Goal: Use online tool/utility: Use online tool/utility

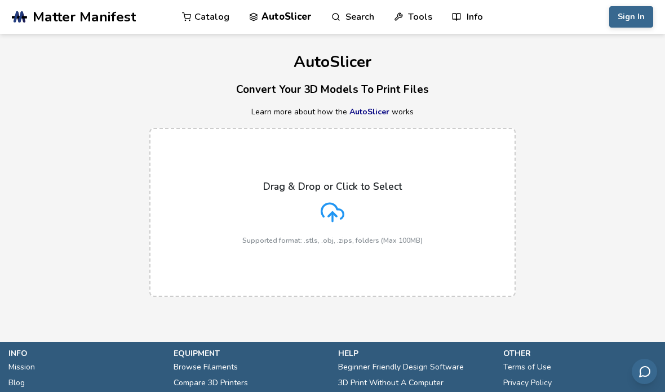
click at [221, 227] on label "Drag & Drop or Click to Select Supported format: .stls, .obj, .zips, folders (M…" at bounding box center [332, 212] width 367 height 169
click at [0, 0] on input "Drag & Drop or Click to Select Supported format: .stls, .obj, .zips, folders (M…" at bounding box center [0, 0] width 0 height 0
click at [392, 209] on div "Drag & Drop or Click to Select Supported format: .stls, .obj, .zips, folders (M…" at bounding box center [332, 213] width 180 height 64
click at [0, 0] on input "Drag & Drop or Click to Select Supported format: .stls, .obj, .zips, folders (M…" at bounding box center [0, 0] width 0 height 0
click at [352, 224] on div "Drag & Drop or Click to Select Supported format: .stls, .obj, .zips, folders (M…" at bounding box center [332, 213] width 180 height 64
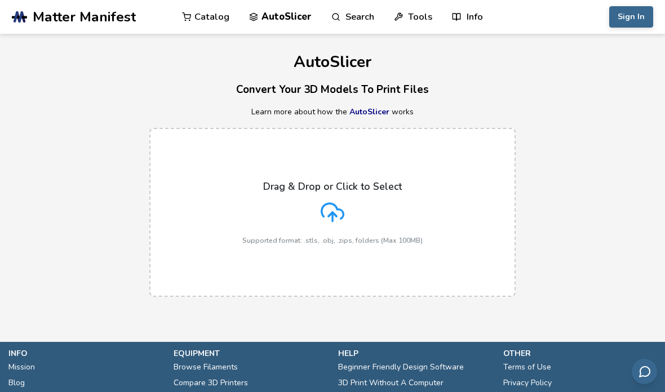
click at [0, 0] on input "Drag & Drop or Click to Select Supported format: .stls, .obj, .zips, folders (M…" at bounding box center [0, 0] width 0 height 0
click at [384, 220] on div "Drag & Drop or Click to Select Supported format: .stls, .obj, .zips, folders (M…" at bounding box center [332, 213] width 180 height 64
click at [0, 0] on input "Drag & Drop or Click to Select Supported format: .stls, .obj, .zips, folders (M…" at bounding box center [0, 0] width 0 height 0
click at [375, 213] on div "Drag & Drop or Click to Select Supported format: .stls, .obj, .zips, folders (M…" at bounding box center [332, 213] width 180 height 64
click at [0, 0] on input "Drag & Drop or Click to Select Supported format: .stls, .obj, .zips, folders (M…" at bounding box center [0, 0] width 0 height 0
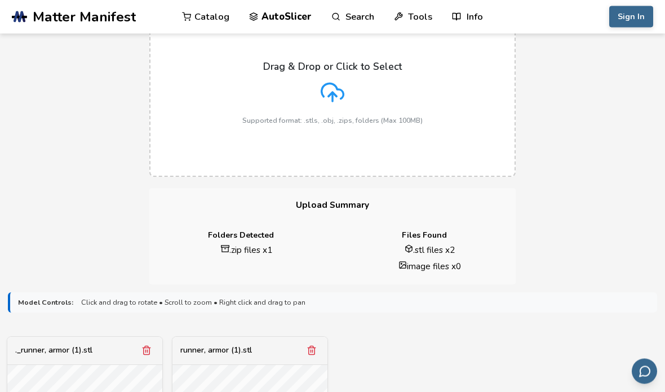
scroll to position [122, 0]
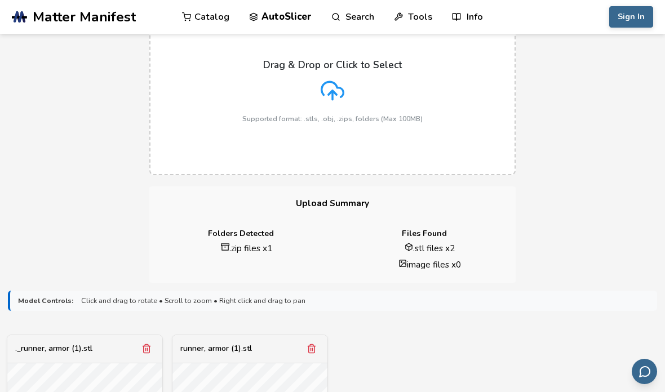
click at [461, 128] on label "Drag & Drop or Click to Select Supported format: .stls, .obj, .zips, folders (M…" at bounding box center [332, 90] width 367 height 169
click at [0, 0] on input "Drag & Drop or Click to Select Supported format: .stls, .obj, .zips, folders (M…" at bounding box center [0, 0] width 0 height 0
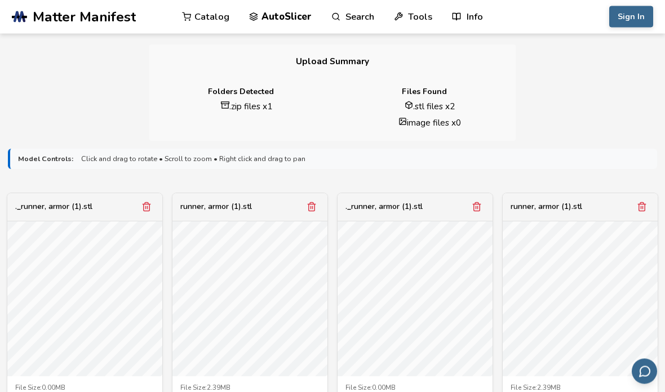
scroll to position [330, 0]
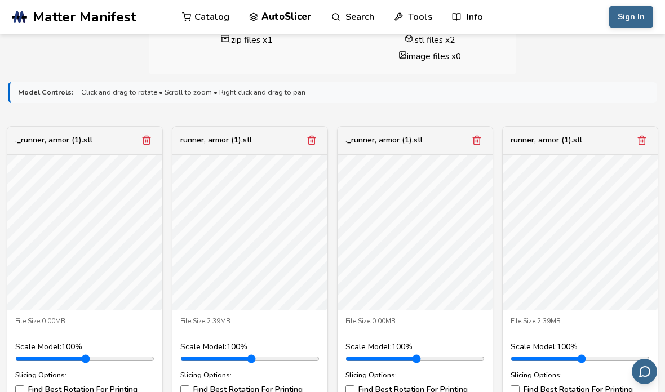
click at [650, 140] on button "Remove model" at bounding box center [642, 141] width 16 height 16
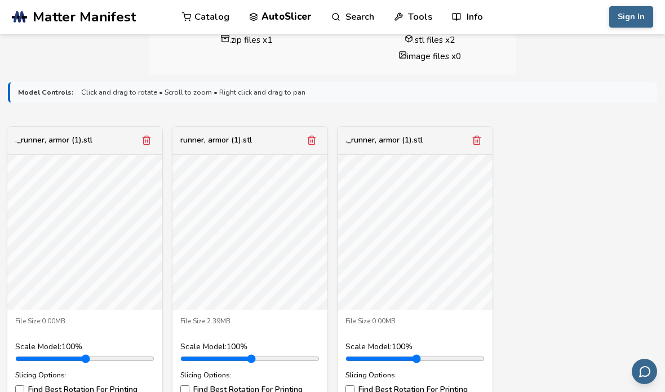
click at [478, 142] on icon "Remove model" at bounding box center [477, 140] width 10 height 10
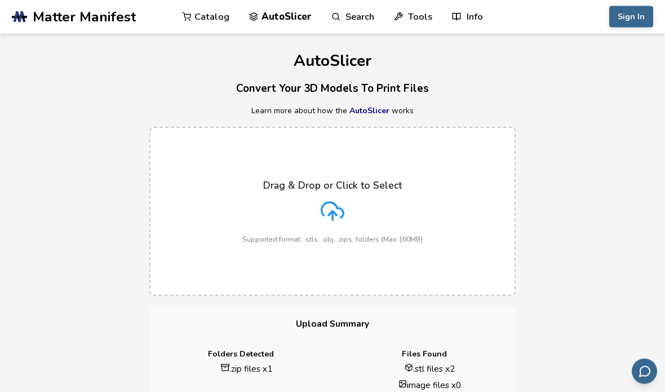
scroll to position [0, 0]
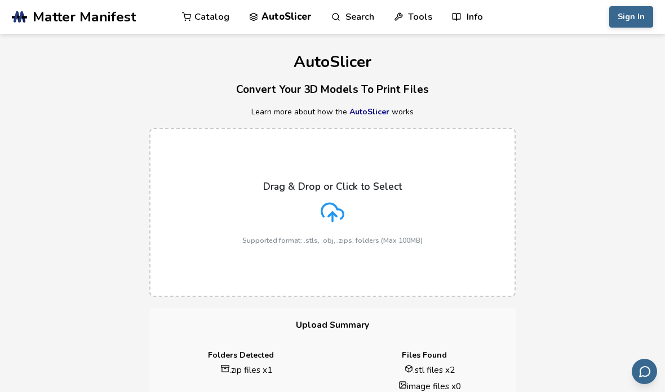
click at [471, 218] on label "Drag & Drop or Click to Select Supported format: .stls, .obj, .zips, folders (M…" at bounding box center [332, 212] width 367 height 169
click at [0, 0] on input "Drag & Drop or Click to Select Supported format: .stls, .obj, .zips, folders (M…" at bounding box center [0, 0] width 0 height 0
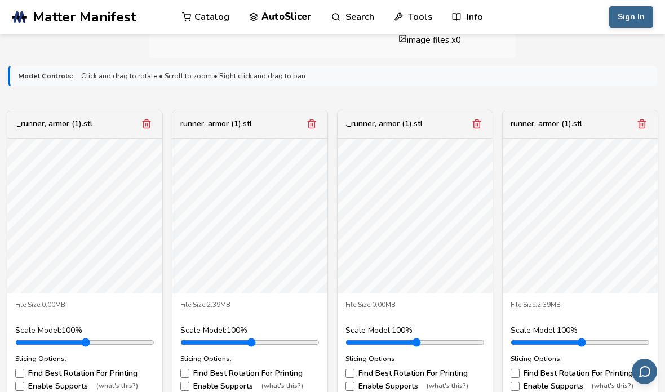
click at [644, 130] on button "Remove model" at bounding box center [642, 124] width 16 height 16
click at [636, 129] on button "Remove model" at bounding box center [642, 124] width 16 height 16
click at [638, 128] on button "Remove model" at bounding box center [642, 124] width 16 height 16
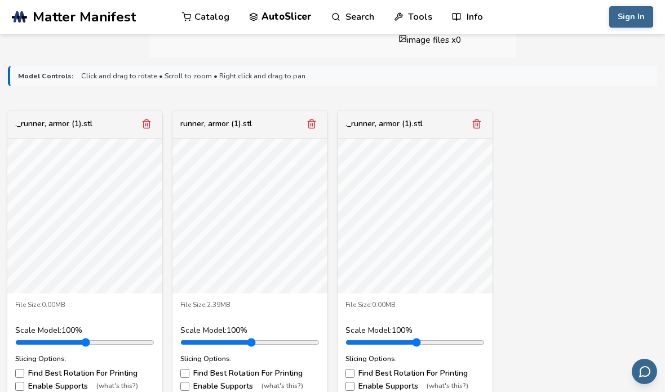
click at [484, 121] on button "Remove model" at bounding box center [477, 124] width 16 height 16
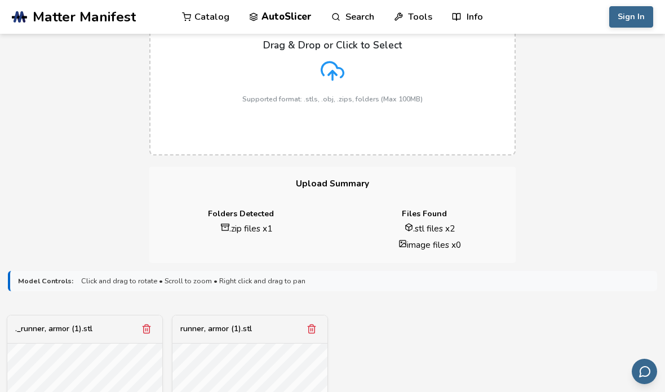
scroll to position [143, 0]
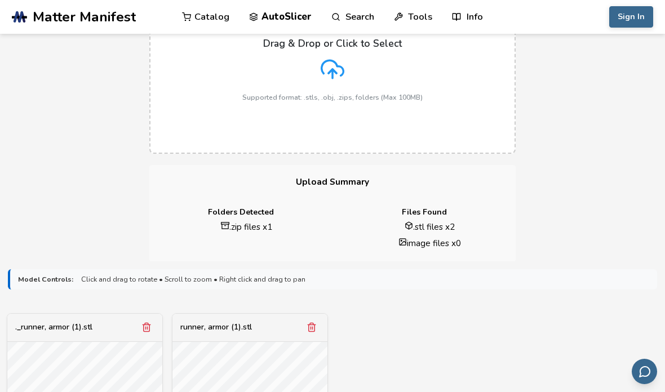
click at [474, 101] on label "Drag & Drop or Click to Select Supported format: .stls, .obj, .zips, folders (M…" at bounding box center [332, 69] width 367 height 169
click at [0, 0] on input "Drag & Drop or Click to Select Supported format: .stls, .obj, .zips, folders (M…" at bounding box center [0, 0] width 0 height 0
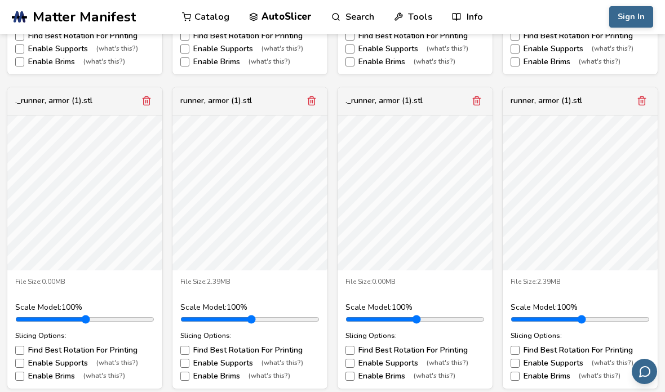
scroll to position [685, 0]
click at [480, 99] on icon "Remove model" at bounding box center [477, 100] width 6 height 8
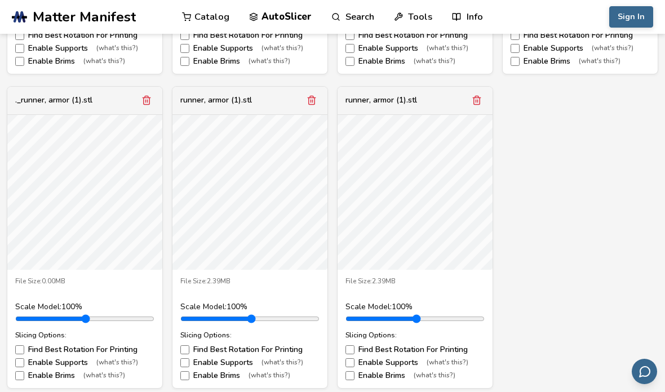
click at [312, 102] on icon "Remove model" at bounding box center [312, 100] width 10 height 10
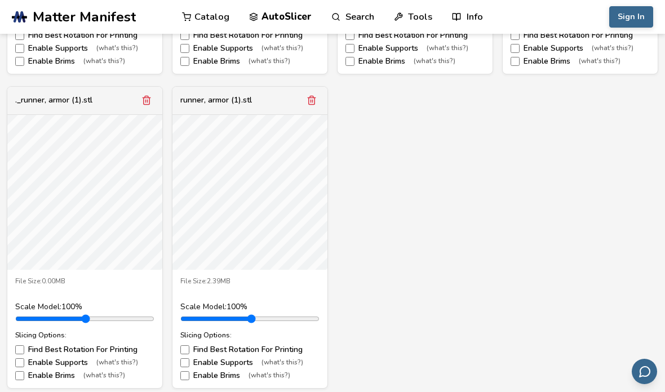
click at [307, 99] on icon "Remove model" at bounding box center [312, 100] width 10 height 10
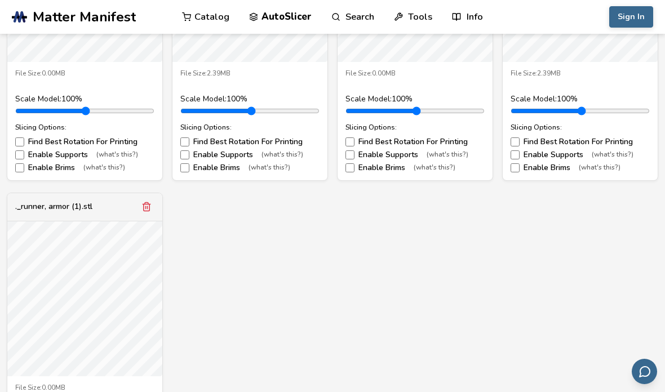
scroll to position [575, 0]
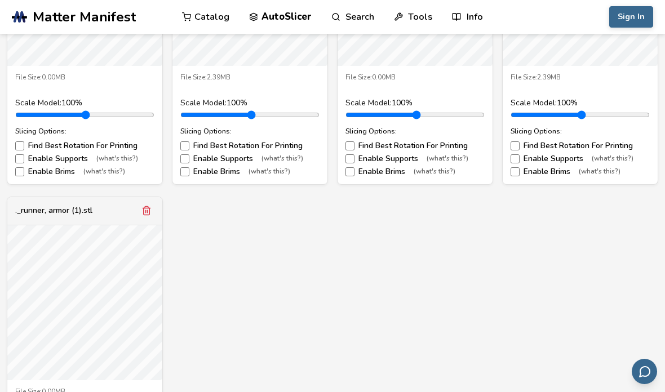
click at [165, 217] on div "._runner, armor (1).stl File Size: 0.00MB Scale Model: 100 % Slicing Options: F…" at bounding box center [333, 190] width 650 height 617
click at [150, 210] on icon "Remove model" at bounding box center [147, 211] width 10 height 10
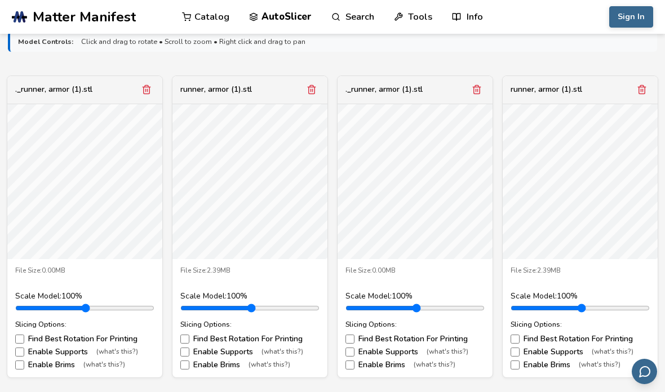
scroll to position [382, 0]
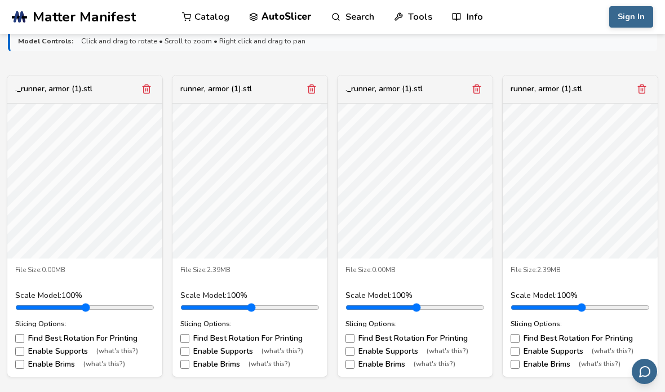
click at [640, 87] on polyline "Remove model" at bounding box center [643, 87] width 8 height 0
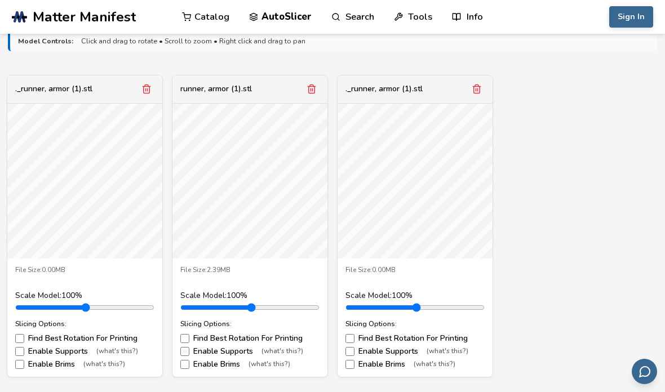
click at [478, 90] on line "Remove model" at bounding box center [478, 90] width 0 height 3
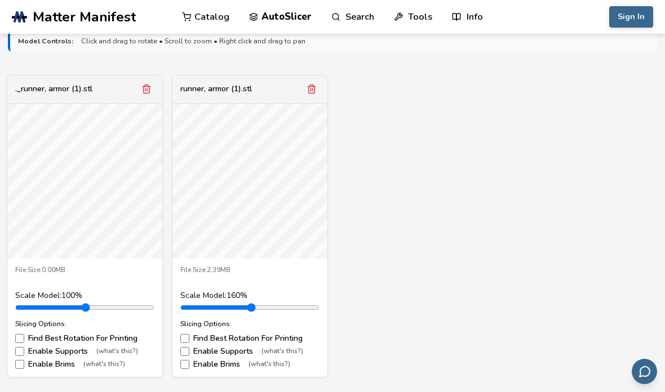
type input "***"
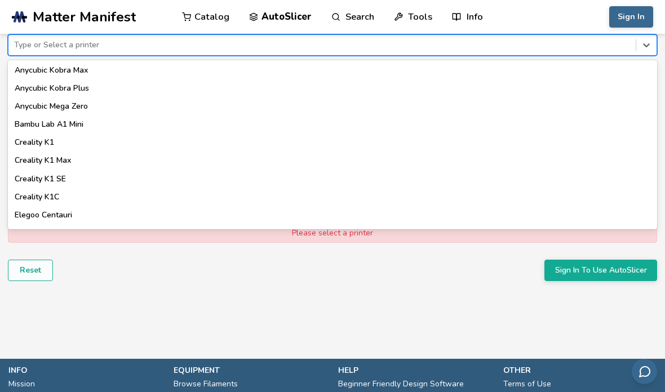
scroll to position [197, 0]
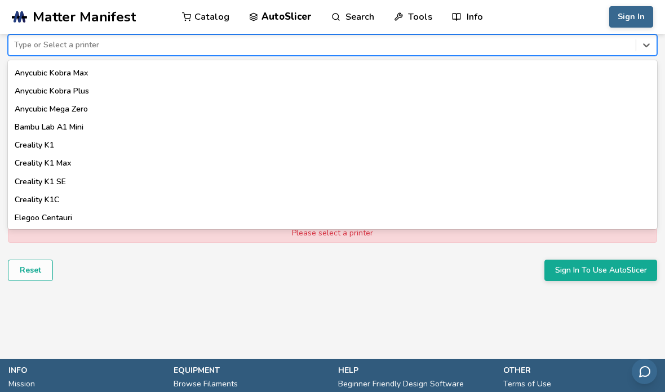
click at [122, 112] on div "Anycubic Mega Zero" at bounding box center [333, 109] width 650 height 18
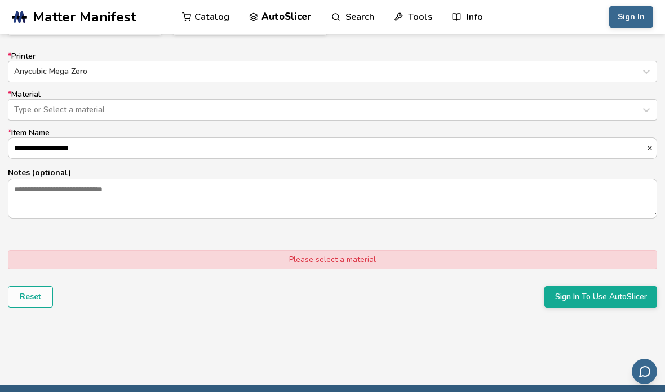
scroll to position [722, 0]
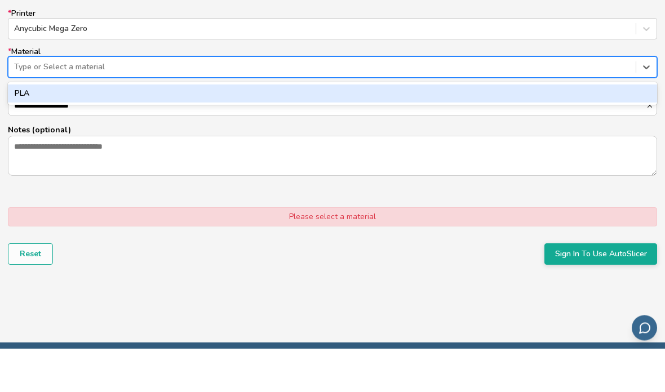
click at [515, 129] on div "PLA" at bounding box center [333, 138] width 650 height 18
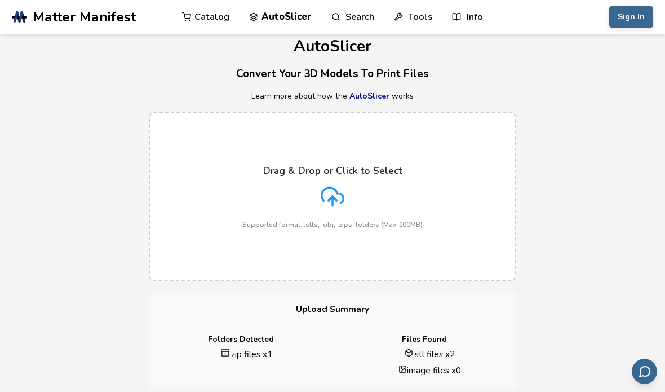
scroll to position [19, 0]
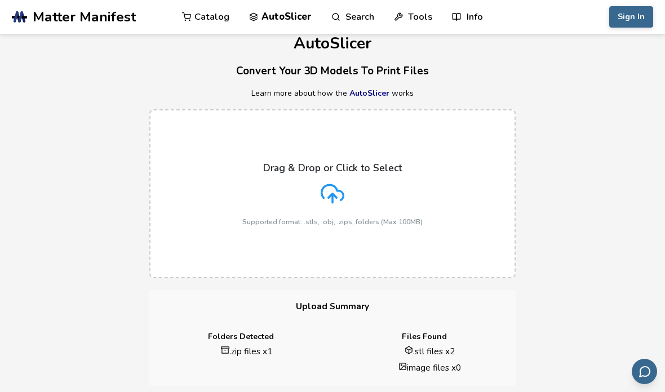
click at [409, 194] on div "Drag & Drop or Click to Select Supported format: .stls, .obj, .zips, folders (M…" at bounding box center [332, 194] width 180 height 64
click at [0, 0] on input "Drag & Drop or Click to Select Supported format: .stls, .obj, .zips, folders (M…" at bounding box center [0, 0] width 0 height 0
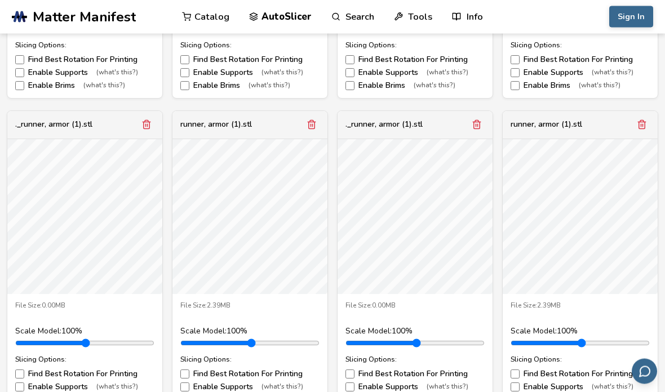
scroll to position [661, 0]
click at [305, 123] on button "Remove model" at bounding box center [312, 125] width 16 height 16
click at [316, 120] on icon "Remove model" at bounding box center [312, 125] width 10 height 10
click at [314, 125] on icon "Remove model" at bounding box center [312, 125] width 10 height 10
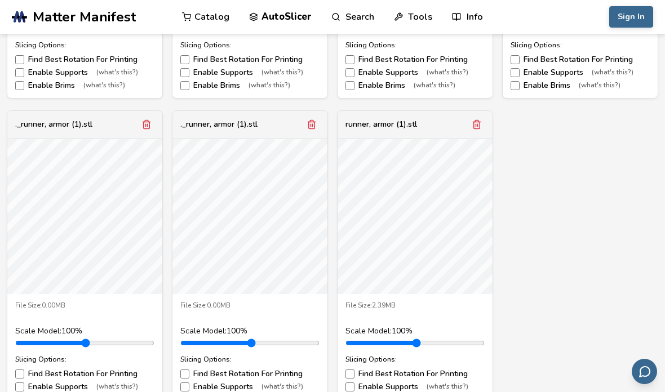
click at [313, 126] on icon "Remove model" at bounding box center [312, 125] width 10 height 10
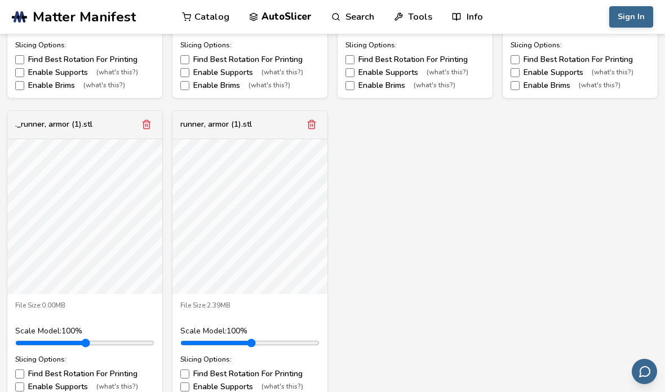
click at [314, 125] on icon "Remove model" at bounding box center [312, 125] width 10 height 10
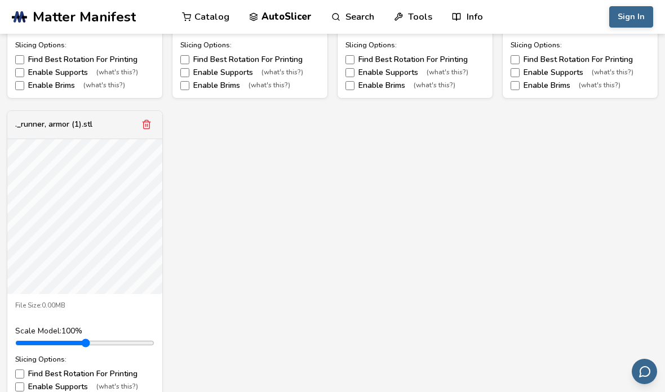
click at [140, 125] on button "Remove model" at bounding box center [147, 125] width 16 height 16
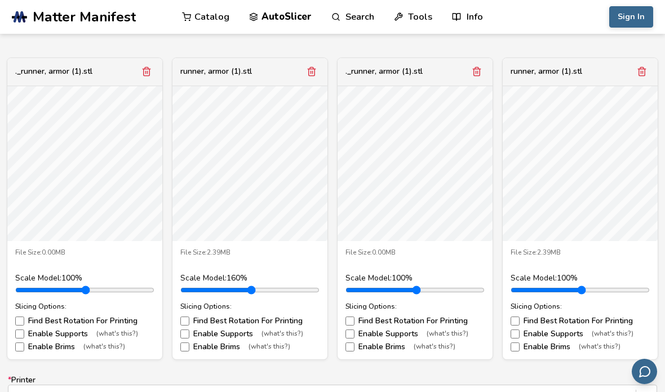
scroll to position [409, 0]
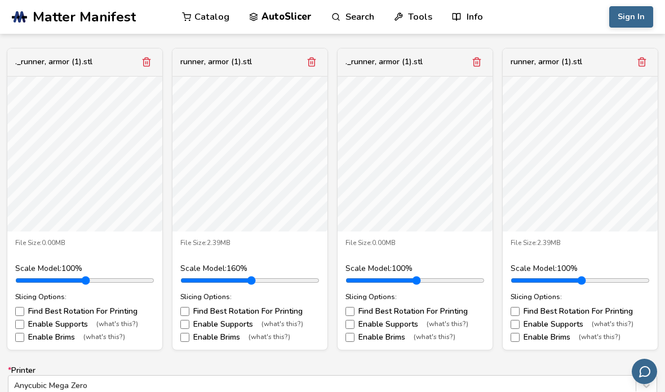
click at [650, 55] on button "Remove model" at bounding box center [642, 62] width 16 height 16
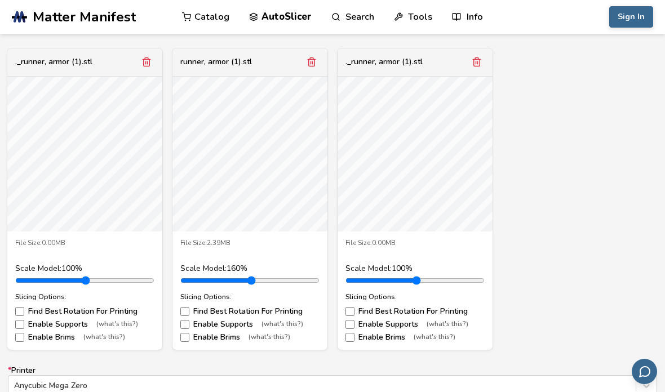
click at [473, 66] on button "Remove model" at bounding box center [477, 62] width 16 height 16
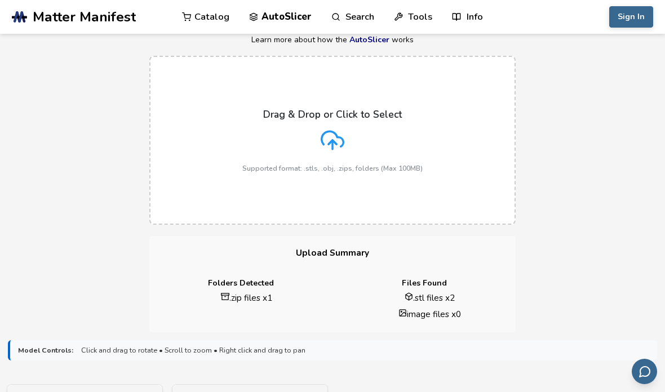
scroll to position [73, 0]
click at [417, 142] on div "Drag & Drop or Click to Select Supported format: .stls, .obj, .zips, folders (M…" at bounding box center [332, 140] width 180 height 64
click at [0, 0] on input "Drag & Drop or Click to Select Supported format: .stls, .obj, .zips, folders (M…" at bounding box center [0, 0] width 0 height 0
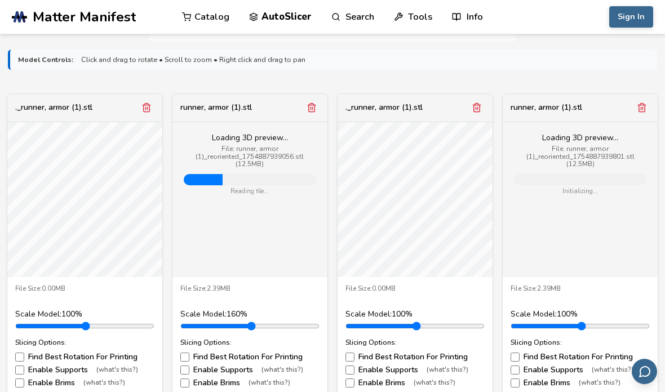
click at [646, 105] on icon "Remove model" at bounding box center [642, 108] width 6 height 8
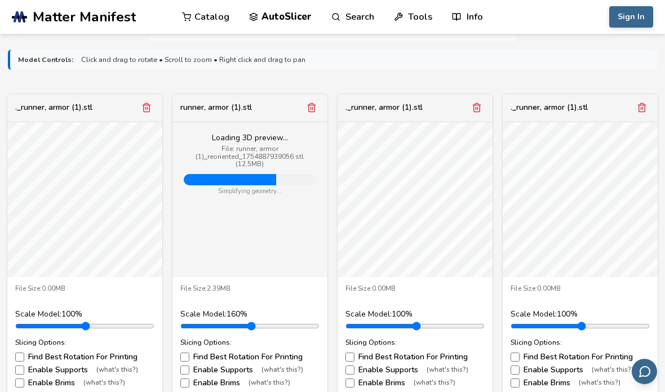
click at [472, 103] on icon "Remove model" at bounding box center [477, 108] width 10 height 10
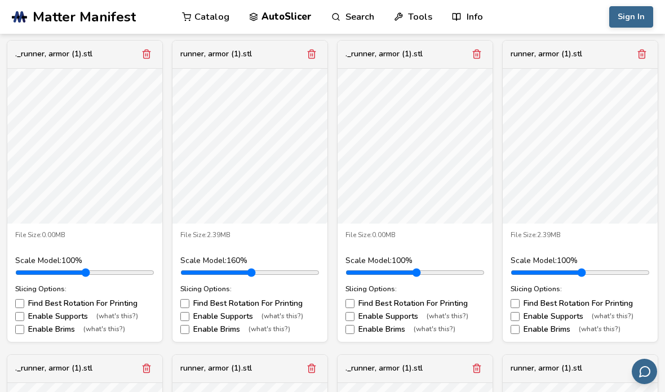
scroll to position [402, 0]
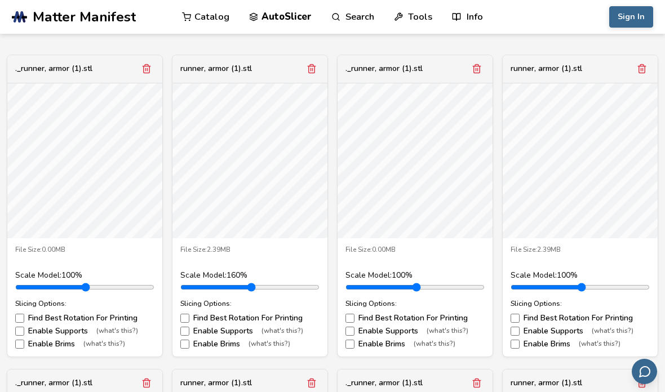
click at [631, 70] on div "runner, armor (1).stl" at bounding box center [580, 69] width 155 height 28
click at [630, 70] on div "runner, armor (1).stl" at bounding box center [580, 69] width 155 height 28
click at [634, 73] on button "Remove model" at bounding box center [642, 69] width 16 height 16
click at [634, 72] on div "._runner, armor (1).stl" at bounding box center [580, 69] width 155 height 28
click at [643, 70] on line "Remove model" at bounding box center [643, 69] width 0 height 3
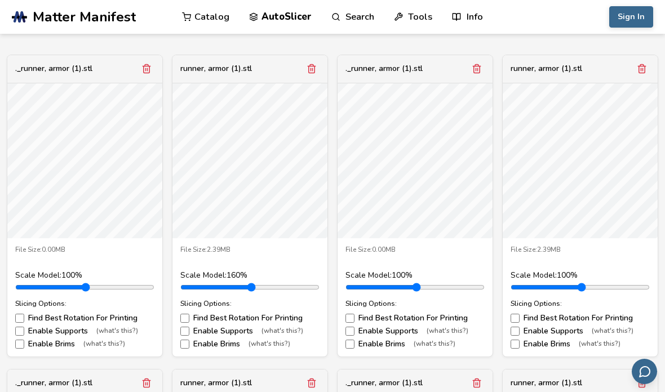
click at [637, 73] on button "Remove model" at bounding box center [642, 69] width 16 height 16
click at [636, 72] on button "Remove model" at bounding box center [642, 69] width 16 height 16
click at [646, 71] on icon "Remove model" at bounding box center [642, 69] width 6 height 8
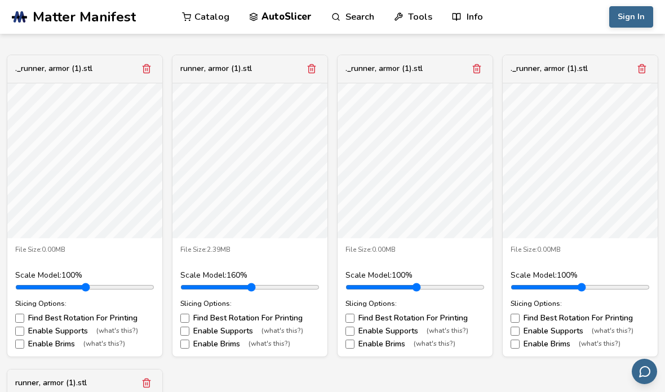
click at [645, 70] on icon "Remove model" at bounding box center [642, 69] width 6 height 8
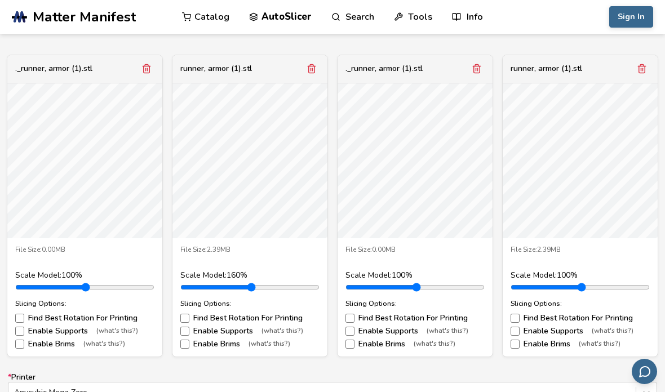
click at [648, 70] on button "Remove model" at bounding box center [642, 69] width 16 height 16
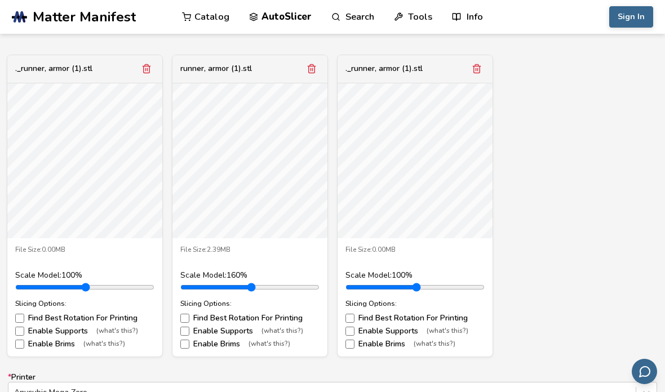
click at [647, 69] on div "._runner, armor (1).stl File Size: 0.00MB Scale Model: 100 % Slicing Options: F…" at bounding box center [333, 206] width 650 height 303
click at [644, 71] on div "._runner, armor (1).stl File Size: 0.00MB Scale Model: 100 % Slicing Options: F…" at bounding box center [333, 206] width 650 height 303
click at [482, 70] on icon "Remove model" at bounding box center [477, 69] width 10 height 10
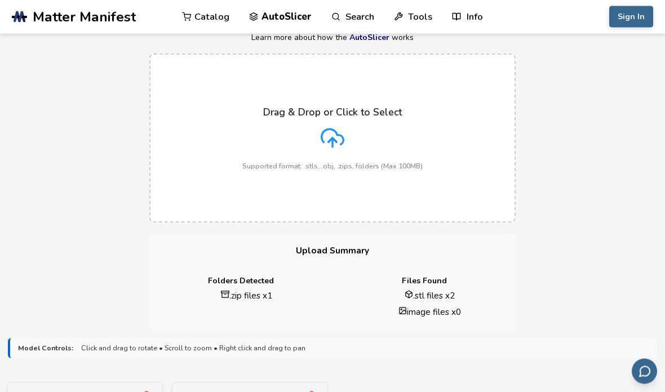
scroll to position [72, 0]
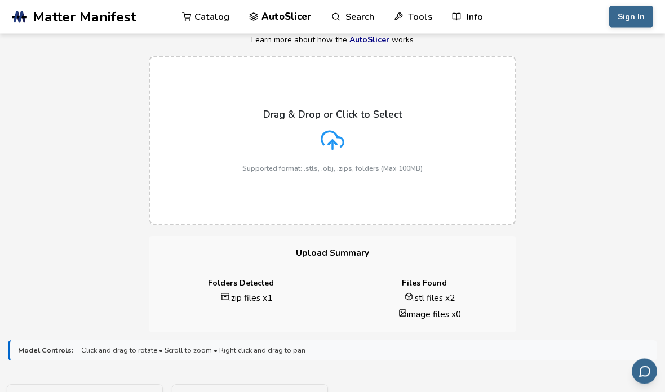
click at [401, 131] on div "Drag & Drop or Click to Select Supported format: .stls, .obj, .zips, folders (M…" at bounding box center [332, 141] width 180 height 64
click at [0, 0] on input "Drag & Drop or Click to Select Supported format: .stls, .obj, .zips, folders (M…" at bounding box center [0, 0] width 0 height 0
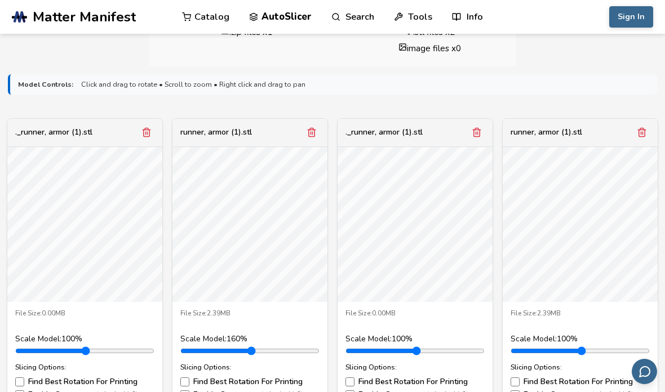
scroll to position [339, 0]
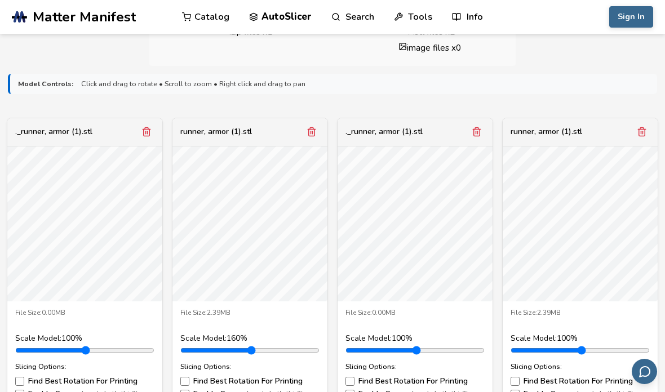
click at [479, 131] on icon "Remove model" at bounding box center [477, 132] width 10 height 10
click at [475, 131] on icon "Remove model" at bounding box center [477, 132] width 10 height 10
click at [637, 131] on icon "Remove model" at bounding box center [642, 132] width 10 height 10
click at [475, 133] on icon "Remove model" at bounding box center [477, 132] width 10 height 10
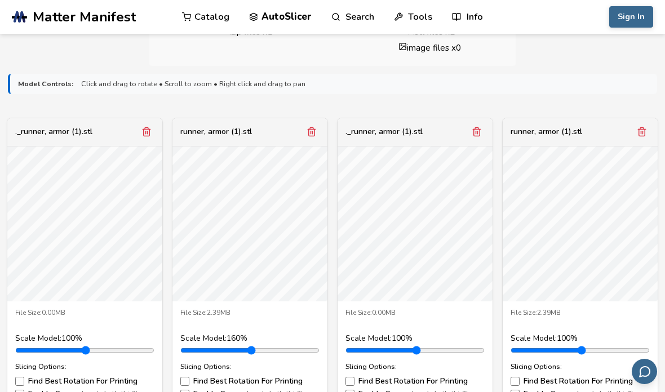
click at [639, 133] on icon "Remove model" at bounding box center [642, 132] width 6 height 8
click at [474, 137] on button "Remove model" at bounding box center [477, 132] width 16 height 16
click at [475, 132] on icon "Remove model" at bounding box center [477, 132] width 10 height 10
click at [481, 131] on icon "Remove model" at bounding box center [477, 132] width 10 height 10
click at [480, 130] on icon "Remove model" at bounding box center [477, 132] width 6 height 8
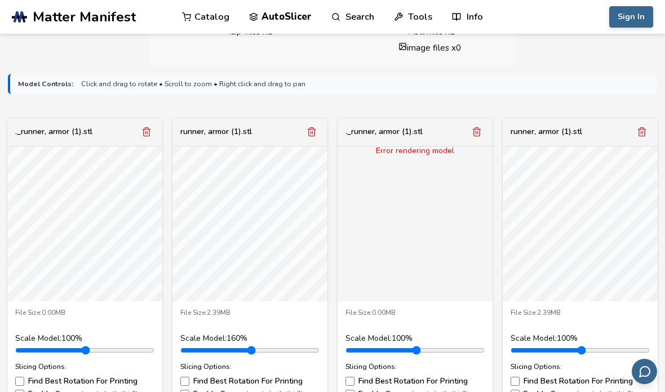
click at [479, 129] on icon "Remove model" at bounding box center [477, 132] width 10 height 10
click at [637, 129] on icon "Remove model" at bounding box center [642, 132] width 10 height 10
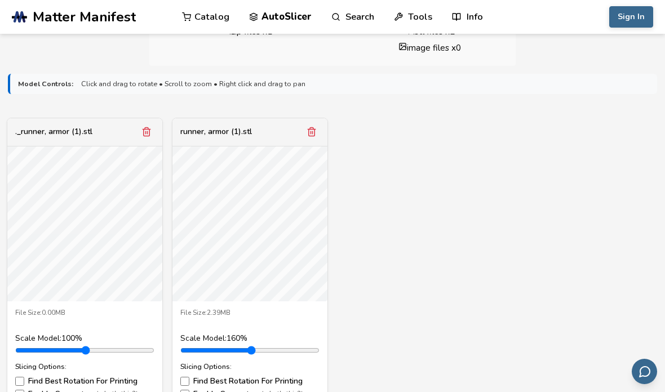
click at [478, 132] on div "._runner, armor (1).stl File Size: 0.00MB Scale Model: 100 % Slicing Options: F…" at bounding box center [333, 269] width 650 height 303
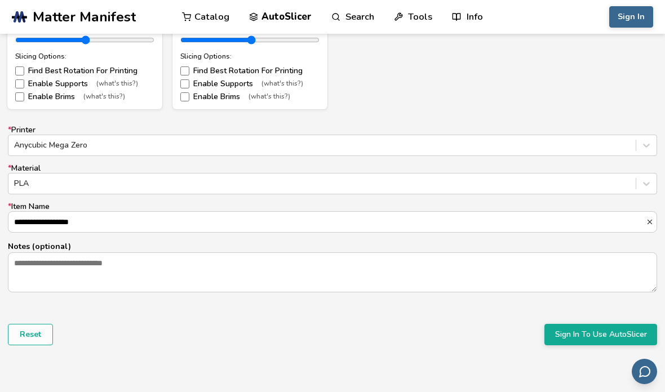
scroll to position [686, 0]
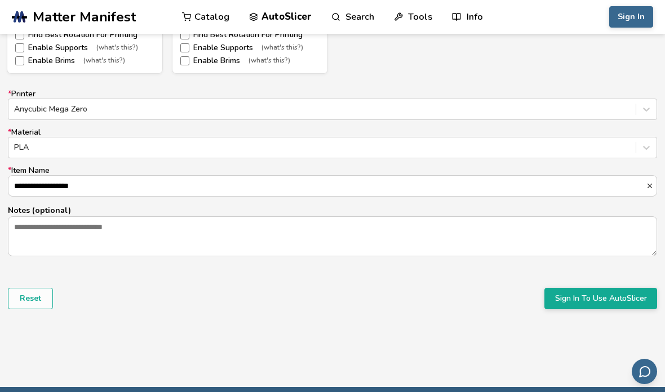
click at [625, 298] on button "Sign In To Use AutoSlicer" at bounding box center [601, 298] width 113 height 21
